Goal: Task Accomplishment & Management: Manage account settings

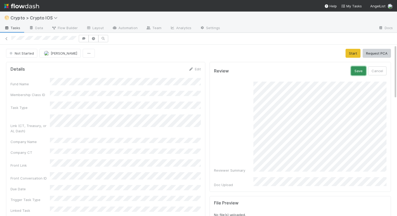
click at [358, 72] on button "Save" at bounding box center [358, 70] width 15 height 9
click at [379, 69] on link "Edit" at bounding box center [380, 69] width 12 height 4
click at [358, 70] on button "Save" at bounding box center [358, 70] width 15 height 9
click at [379, 68] on link "Edit" at bounding box center [380, 69] width 12 height 4
click at [356, 71] on button "Save" at bounding box center [358, 70] width 15 height 9
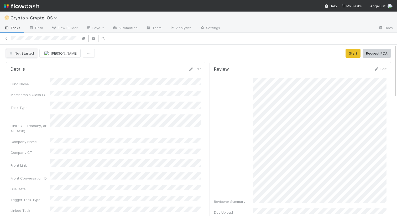
click at [23, 51] on span "Not Started" at bounding box center [20, 53] width 25 height 4
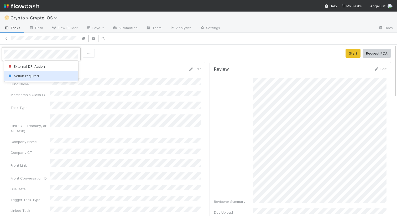
click at [20, 72] on div "Action required" at bounding box center [41, 75] width 74 height 9
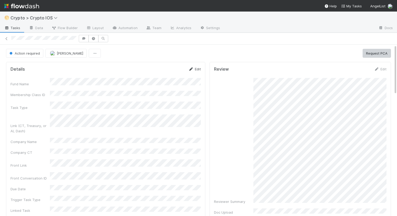
click at [194, 71] on link "Edit" at bounding box center [194, 69] width 12 height 4
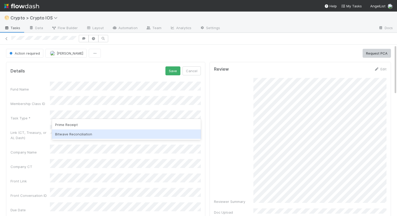
click at [65, 134] on div "Bitwave Reconciliation" at bounding box center [126, 133] width 149 height 9
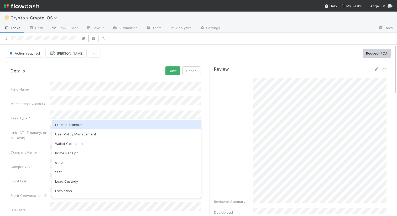
click at [125, 67] on div "Details Save Cancel" at bounding box center [105, 70] width 190 height 9
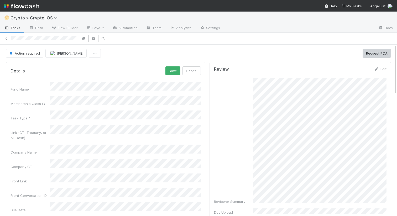
click at [42, 160] on div "Fund Name Membership Class ID Task Type * Link (CT, Treasury, or AL Dash) Compa…" at bounding box center [105, 189] width 190 height 214
click at [176, 70] on button "Save" at bounding box center [172, 70] width 15 height 9
